Goal: Information Seeking & Learning: Learn about a topic

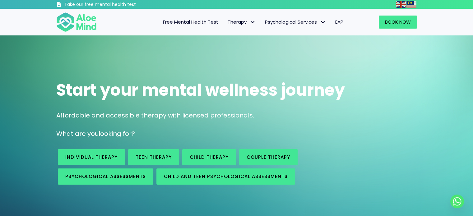
click at [146, 61] on div "Start your mental wellness journey Affordable and accessible therapy with licen…" at bounding box center [236, 130] width 473 height 191
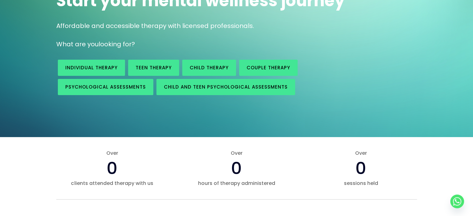
scroll to position [125, 0]
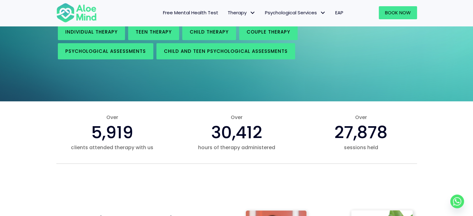
click at [123, 91] on div "Start your mental wellness journey Affordable and accessible therapy with licen…" at bounding box center [236, 5] width 473 height 191
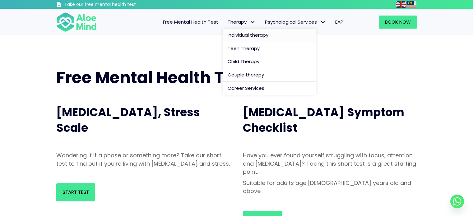
click at [236, 40] on link "Individual therapy" at bounding box center [269, 35] width 93 height 13
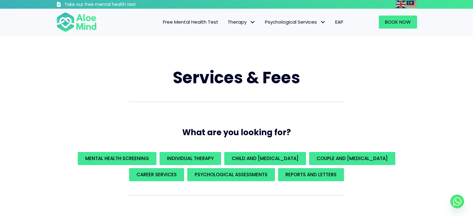
click at [172, 86] on h1 "Services & Fees" at bounding box center [236, 78] width 361 height 23
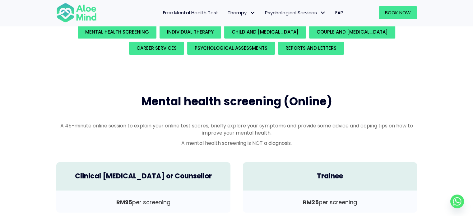
scroll to position [187, 0]
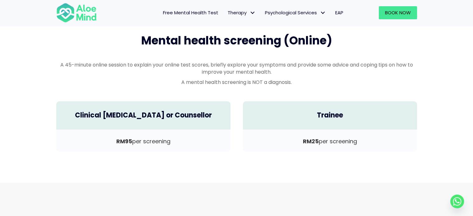
click at [149, 87] on div "A 45-minute online session to explain your online test scores, briefly explore …" at bounding box center [236, 75] width 361 height 28
click at [154, 86] on div "A 45-minute online session to explain your online test scores, briefly explore …" at bounding box center [236, 75] width 361 height 28
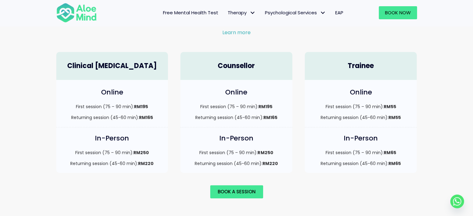
scroll to position [436, 0]
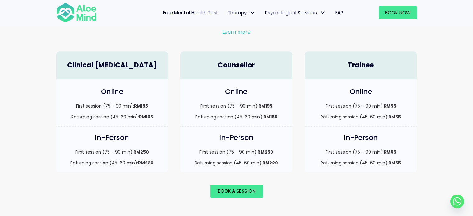
click at [175, 99] on div "Online First session (75 – 90 min): RM195 Returning session (45-60 min): RM165" at bounding box center [236, 102] width 125 height 47
click at [169, 99] on div "Online First session (75 – 90 min): RM195 Returning session (45-60 min): RM165" at bounding box center [112, 102] width 125 height 47
click at [172, 97] on div "Online First session (75 – 90 min): RM195 Returning session (45-60 min): RM165" at bounding box center [112, 102] width 125 height 47
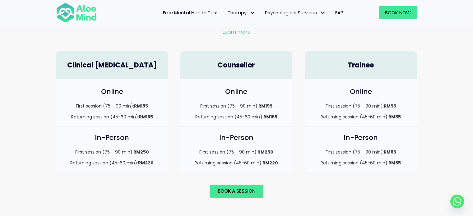
scroll to position [280, 0]
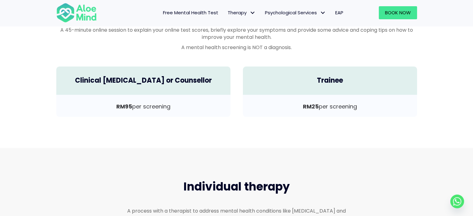
scroll to position [218, 0]
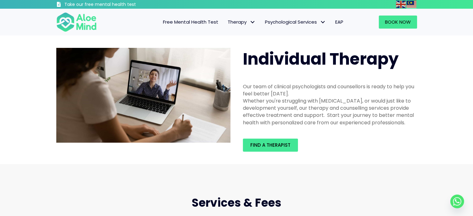
click at [189, 49] on img at bounding box center [143, 95] width 174 height 95
click at [336, 22] on span "EAP" at bounding box center [340, 22] width 8 height 7
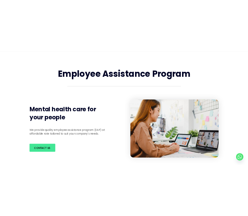
scroll to position [93, 0]
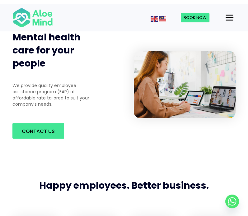
click at [37, 70] on div "Mental health care for your people" at bounding box center [54, 51] width 97 height 52
